Goal: Task Accomplishment & Management: Manage account settings

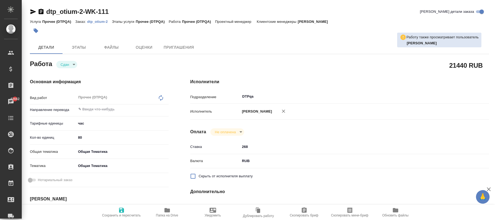
type textarea "x"
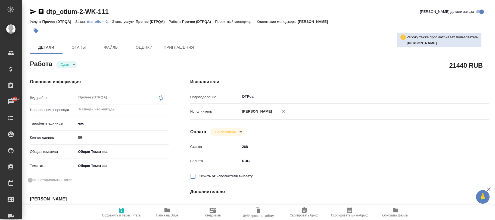
type textarea "x"
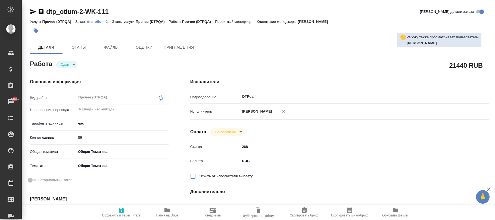
type textarea "x"
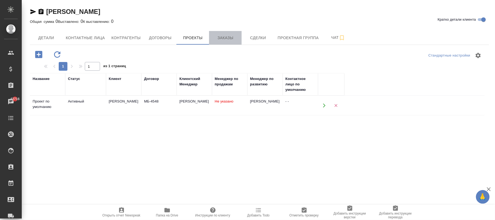
click at [224, 42] on button "Заказы" at bounding box center [225, 38] width 33 height 14
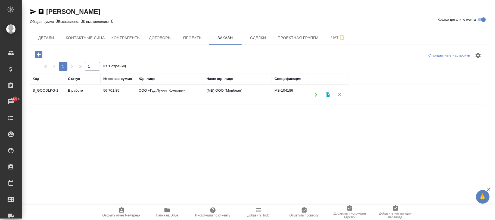
click at [161, 97] on td "ООО «Гуд Лукинг Компани»" at bounding box center [170, 94] width 68 height 19
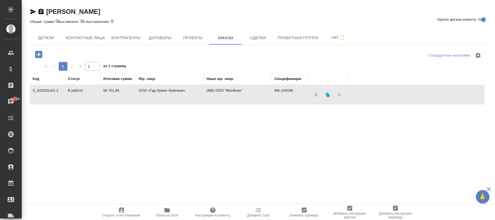
click at [161, 97] on td "ООО «Гуд Лукинг Компани»" at bounding box center [170, 94] width 68 height 19
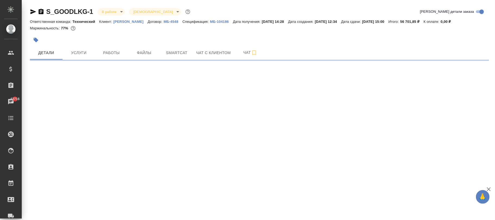
select select "RU"
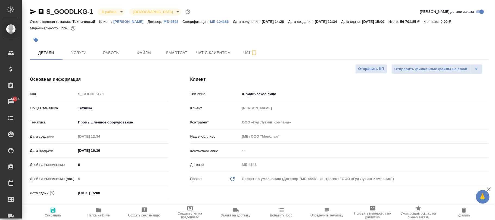
type textarea "x"
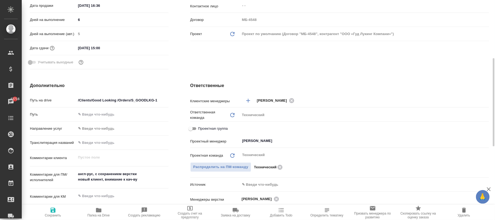
scroll to position [290, 0]
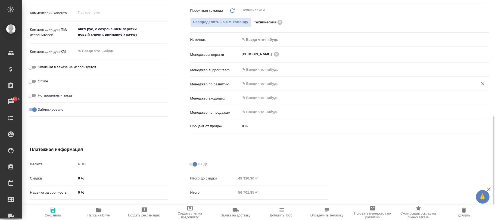
click at [257, 83] on input "text" at bounding box center [356, 83] width 228 height 7
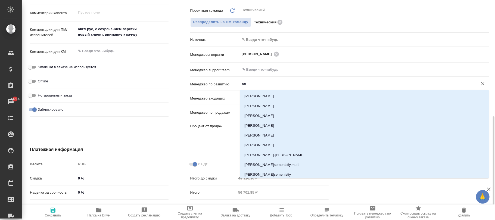
type input "сеи"
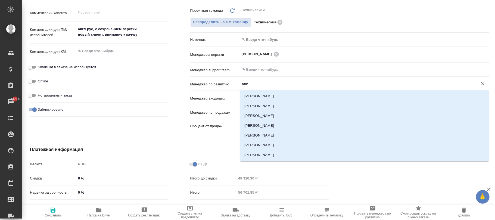
click at [253, 92] on li "[PERSON_NAME]" at bounding box center [364, 96] width 249 height 10
type textarea "x"
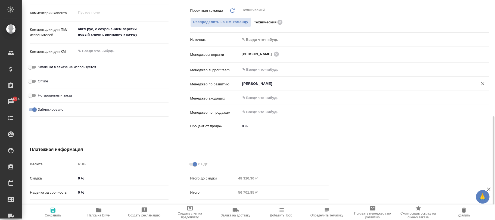
type input "Сеитов Павел"
click at [54, 214] on span "Сохранить" at bounding box center [53, 215] width 16 height 4
type textarea "x"
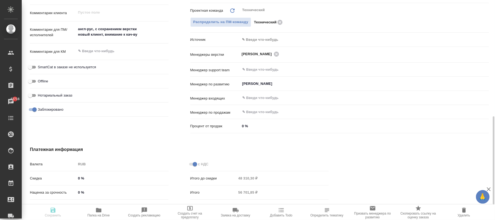
type textarea "x"
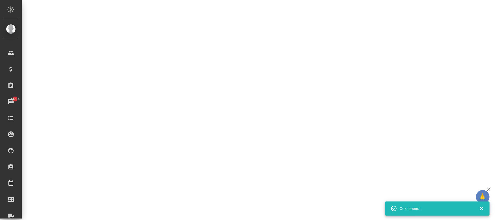
select select "RU"
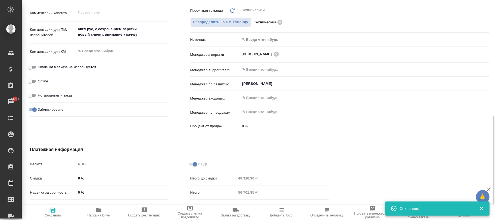
type textarea "x"
drag, startPoint x: 48, startPoint y: 215, endPoint x: 55, endPoint y: 11, distance: 203.8
click at [49, 214] on span "Сохранить" at bounding box center [53, 215] width 16 height 4
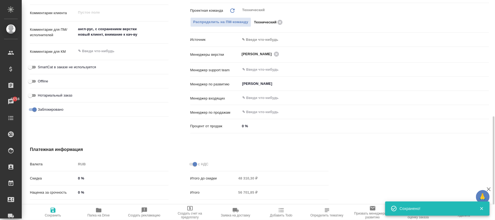
type textarea "x"
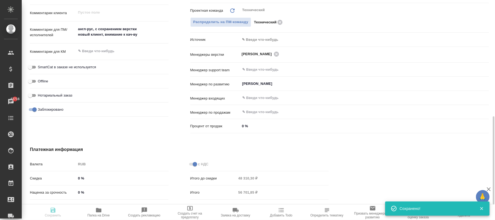
type textarea "x"
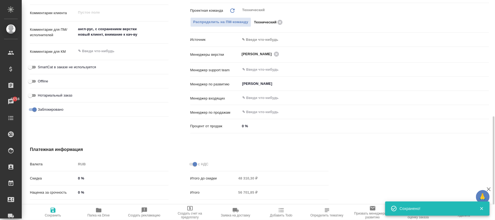
type textarea "x"
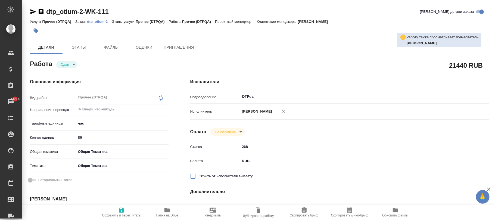
type textarea "x"
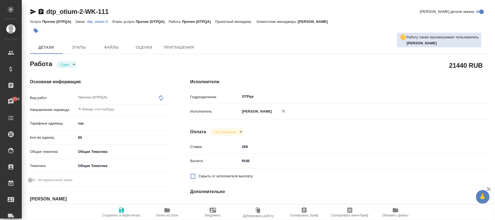
type textarea "x"
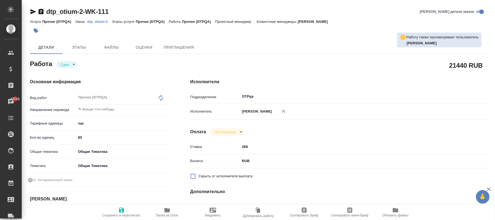
type textarea "x"
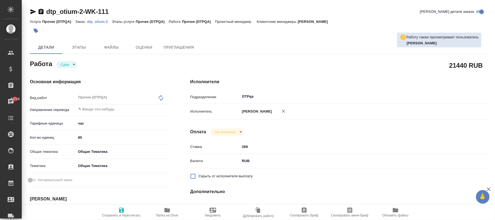
type textarea "x"
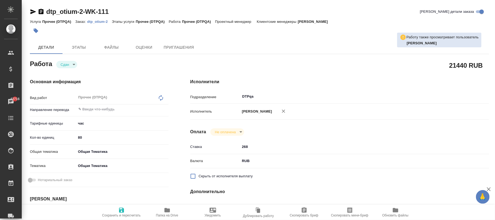
type textarea "x"
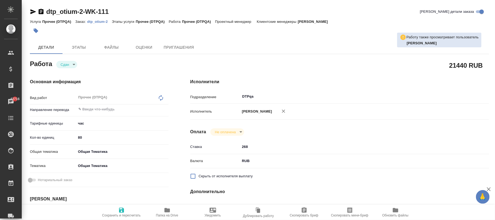
type textarea "x"
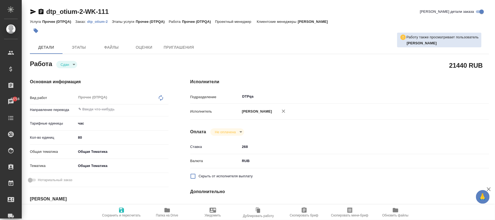
type textarea "x"
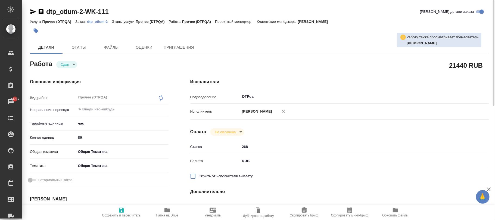
drag, startPoint x: 106, startPoint y: 21, endPoint x: 157, endPoint y: 2, distance: 54.5
drag, startPoint x: 112, startPoint y: 20, endPoint x: 88, endPoint y: 21, distance: 24.8
click at [88, 21] on div "Услуга Прочее (DTPQA) Заказ: dtp_otium-2 Этапы услуги Прочее (DTPQA) Работа Про…" at bounding box center [259, 21] width 459 height 7
copy p "dtp_otium-2"
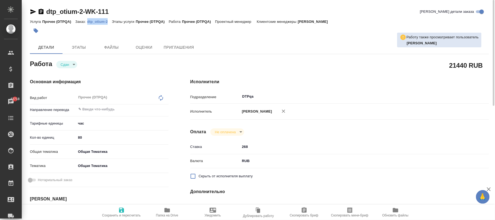
copy p "dtp_otium-2"
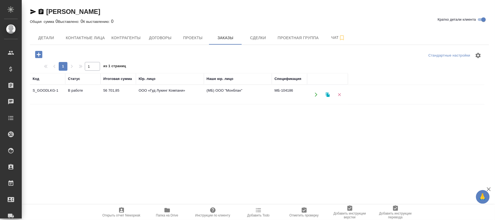
click at [154, 92] on td "ООО «Гуд Лукинг Компани»" at bounding box center [170, 94] width 68 height 19
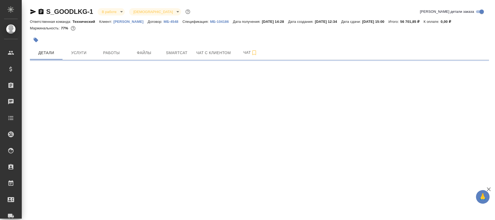
select select "RU"
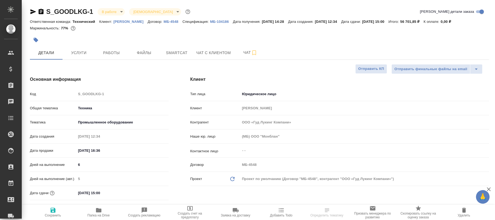
type textarea "x"
select select "RU"
type textarea "x"
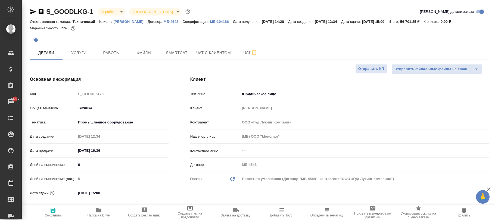
type textarea "x"
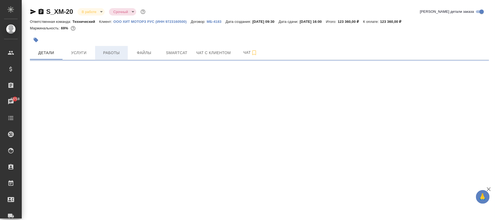
select select "RU"
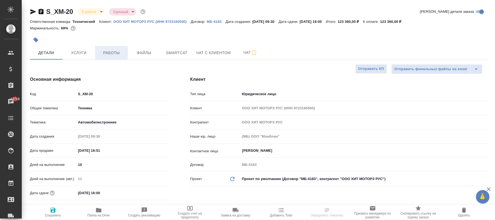
type textarea "x"
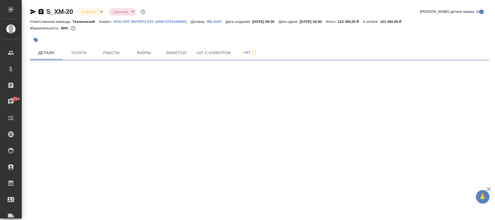
select select "RU"
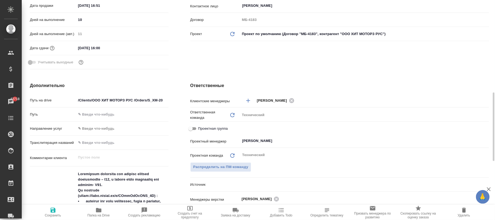
scroll to position [254, 0]
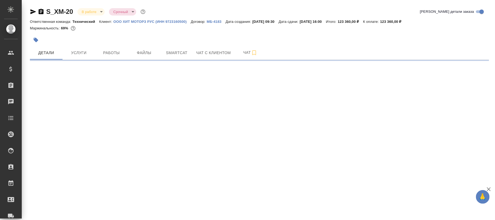
select select "RU"
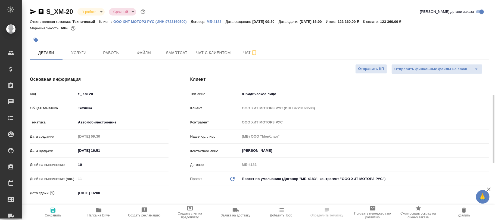
type textarea "x"
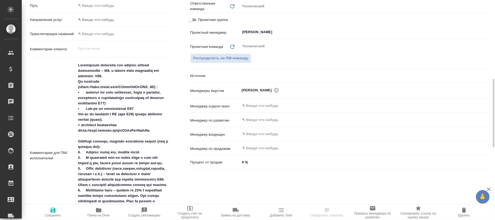
scroll to position [290, 0]
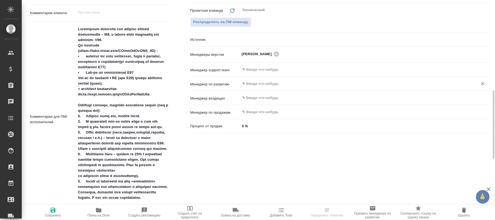
click at [265, 86] on input "text" at bounding box center [356, 83] width 228 height 7
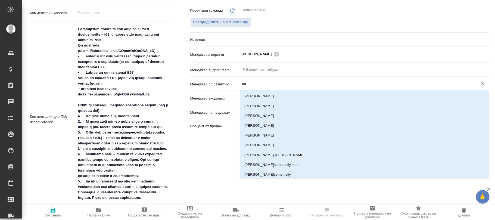
type input "сеи"
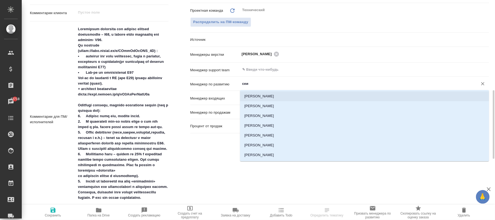
click at [266, 96] on li "[PERSON_NAME]" at bounding box center [364, 96] width 249 height 10
type textarea "x"
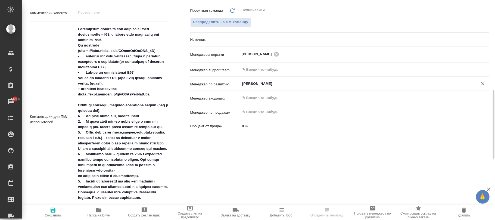
type input "[PERSON_NAME]"
drag, startPoint x: 52, startPoint y: 212, endPoint x: 146, endPoint y: 164, distance: 105.3
click at [52, 211] on icon "button" at bounding box center [53, 210] width 7 height 7
type textarea "x"
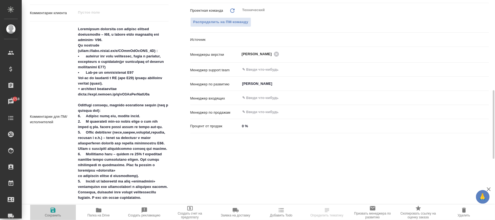
type textarea "x"
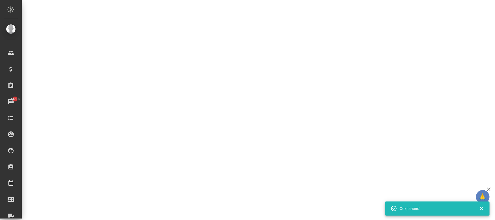
select select "RU"
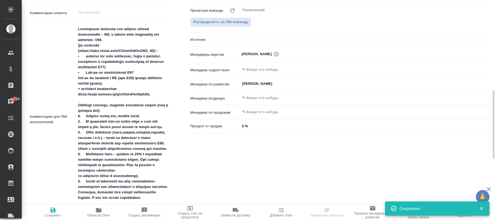
select select "RU"
type textarea "x"
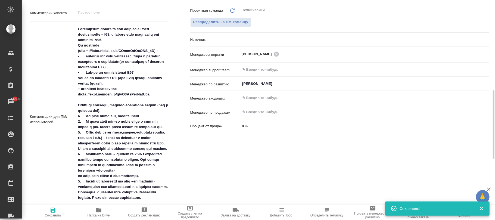
type textarea "x"
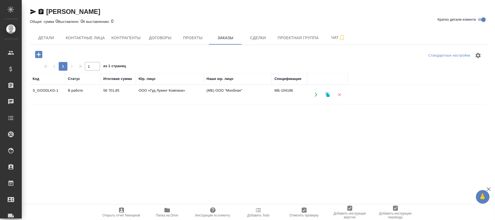
click at [162, 95] on td "ООО «Гуд Лукинг Компани»" at bounding box center [170, 94] width 68 height 19
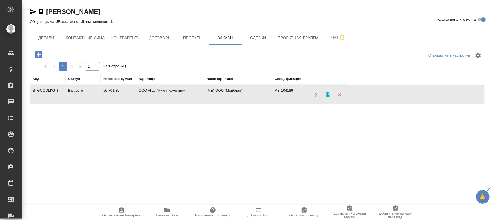
click at [162, 95] on td "ООО «Гуд Лукинг Компани»" at bounding box center [170, 94] width 68 height 19
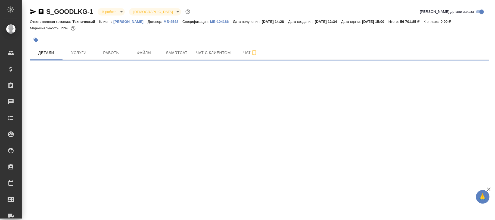
select select "RU"
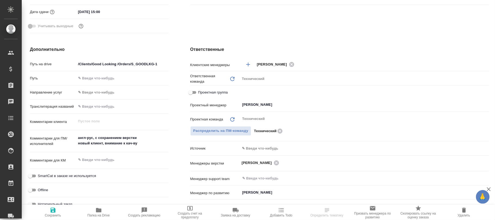
scroll to position [290, 0]
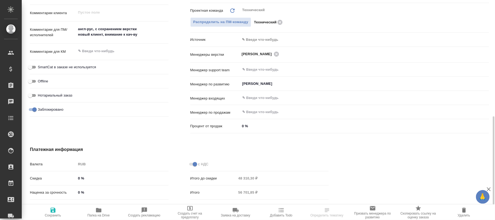
type textarea "x"
select select "RU"
type textarea "x"
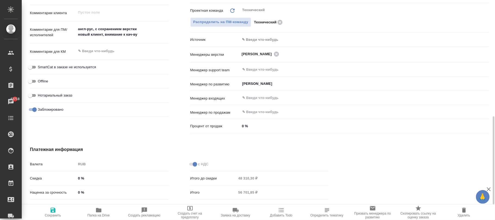
type textarea "x"
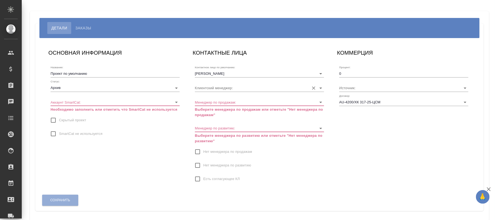
type input "Сорокина Мария"
type input "AU-4200/ХК 317-25-ЦСМ"
type input "Усманова Ольга"
click at [53, 133] on input "SmartCat не используется" at bounding box center [53, 133] width 11 height 11
checkbox input "true"
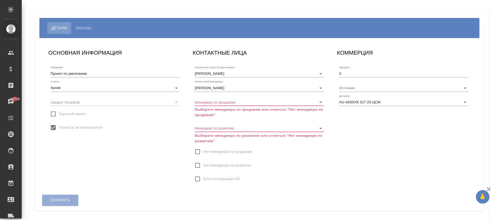
click at [226, 150] on span "Нет менеджера по продажам" at bounding box center [227, 151] width 49 height 5
click at [203, 150] on input "Нет менеджера по продажам" at bounding box center [197, 151] width 11 height 11
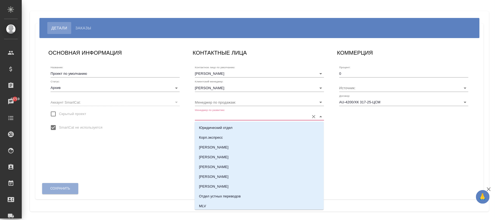
click at [220, 117] on input "Менеджер по развитию:" at bounding box center [251, 116] width 112 height 7
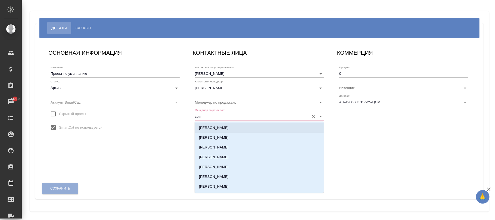
click at [230, 126] on li "[PERSON_NAME]" at bounding box center [259, 128] width 129 height 10
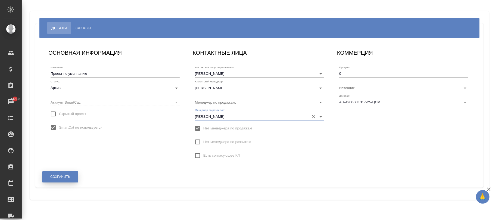
type input "[PERSON_NAME]"
click at [59, 177] on span "Сохранить" at bounding box center [60, 177] width 20 height 5
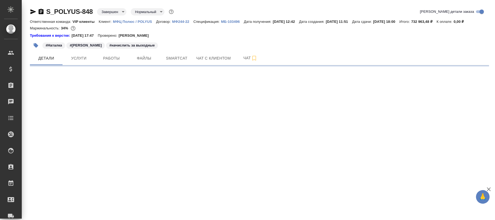
click at [113, 15] on body "🙏 .cls-1 fill:#fff; AWATERA [PERSON_NAME]fokina Клиенты Спецификации Заказы Чат…" at bounding box center [247, 110] width 495 height 220
select select "RU"
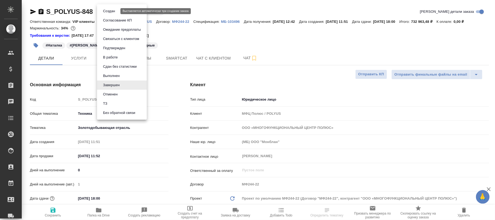
type textarea "x"
click at [114, 77] on button "Выполнен" at bounding box center [111, 76] width 20 height 6
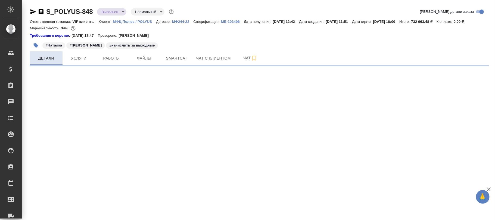
select select "RU"
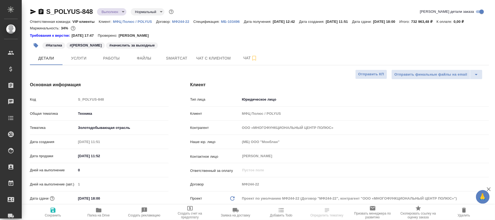
type textarea "x"
click at [52, 216] on span "Сохранить" at bounding box center [53, 215] width 16 height 4
type textarea "x"
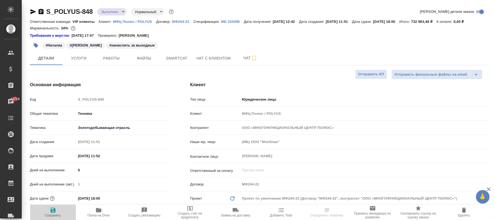
type textarea "x"
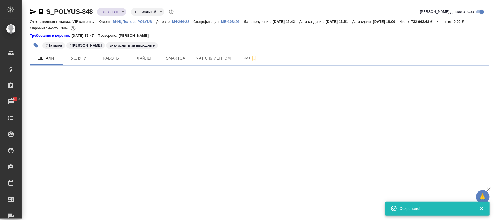
select select "RU"
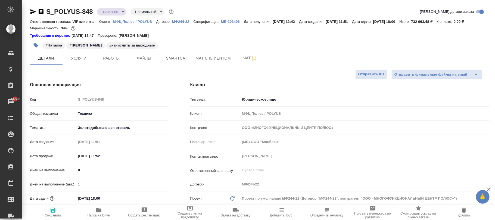
type textarea "x"
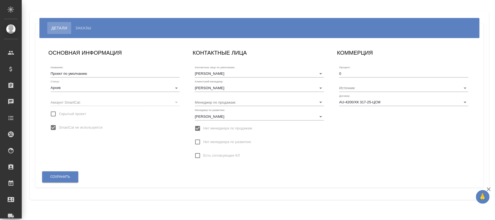
click at [67, 87] on body "🙏 .cls-1 fill:#fff; AWATERA [PERSON_NAME][PERSON_NAME] Спецификации Заказы Чаты…" at bounding box center [247, 110] width 495 height 220
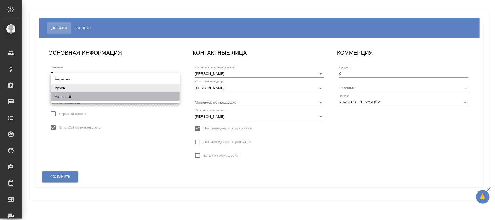
click at [65, 95] on li "Активный" at bounding box center [115, 96] width 129 height 9
type input "active"
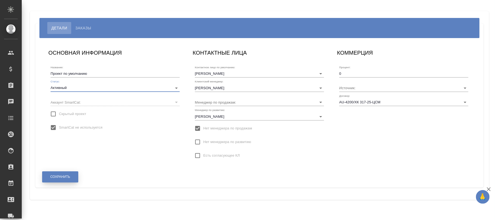
click at [60, 175] on span "Сохранить" at bounding box center [60, 177] width 20 height 5
